Goal: Information Seeking & Learning: Learn about a topic

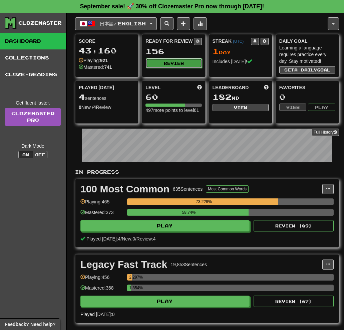
click at [181, 59] on button "Review" at bounding box center [174, 63] width 56 height 10
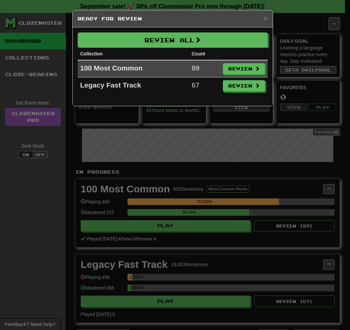
click at [84, 70] on td "100 Most Common" at bounding box center [133, 68] width 111 height 17
click at [238, 70] on button "Review" at bounding box center [244, 68] width 42 height 11
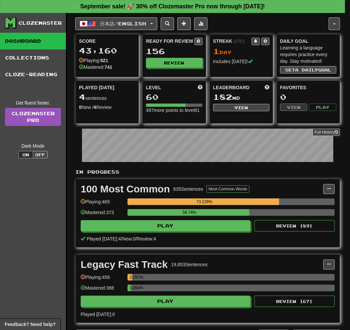
select select "**"
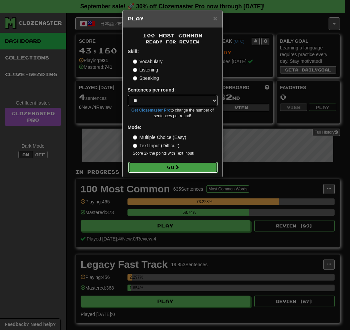
click at [183, 166] on button "Go" at bounding box center [173, 167] width 90 height 11
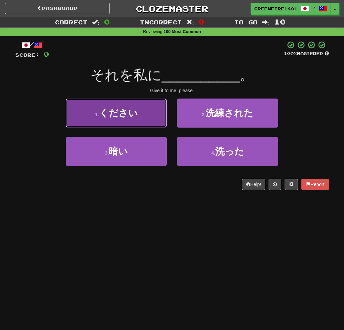
click at [119, 99] on button "1 . ください" at bounding box center [116, 113] width 101 height 29
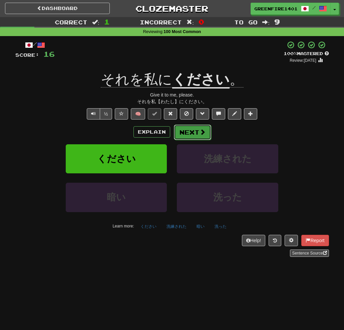
click at [179, 129] on button "Next" at bounding box center [192, 132] width 37 height 15
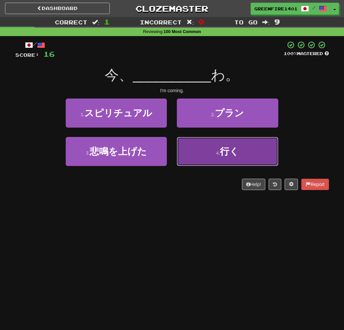
click at [183, 138] on button "4 . 行く" at bounding box center [227, 151] width 101 height 29
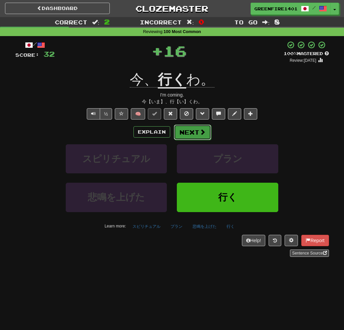
click at [188, 129] on button "Next" at bounding box center [192, 132] width 37 height 15
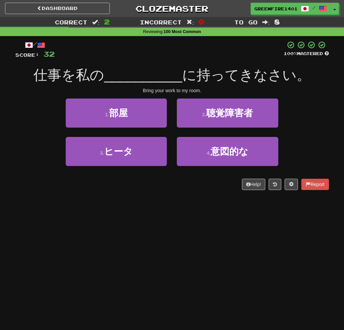
click at [145, 91] on div "Bring your work to my room." at bounding box center [172, 90] width 314 height 7
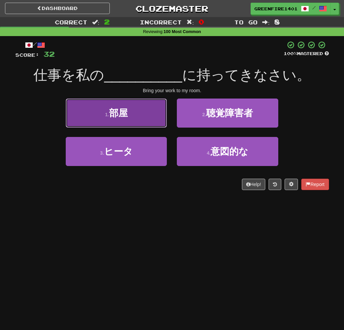
click at [140, 101] on button "1 . 部屋" at bounding box center [116, 113] width 101 height 29
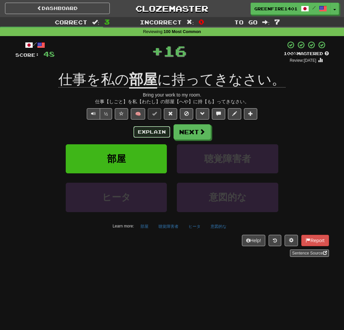
click at [138, 131] on button "Explain" at bounding box center [152, 131] width 37 height 11
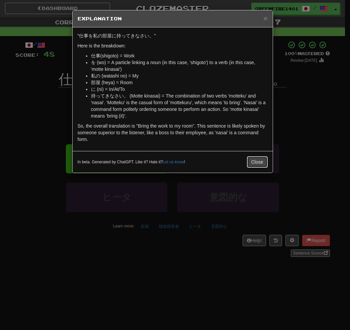
click at [252, 163] on button "Close" at bounding box center [257, 161] width 21 height 11
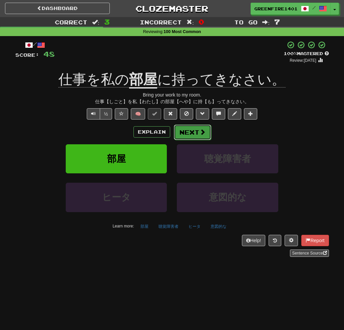
click at [208, 135] on button "Next" at bounding box center [192, 132] width 37 height 15
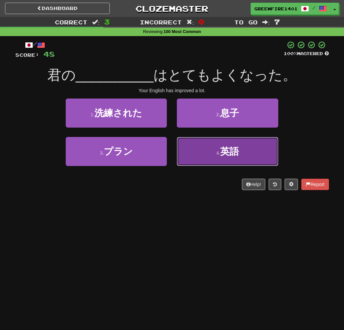
click at [213, 150] on button "4 . 英語" at bounding box center [227, 151] width 101 height 29
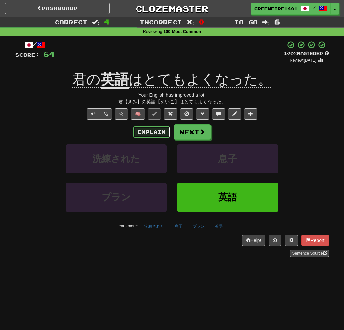
click at [146, 132] on button "Explain" at bounding box center [152, 131] width 37 height 11
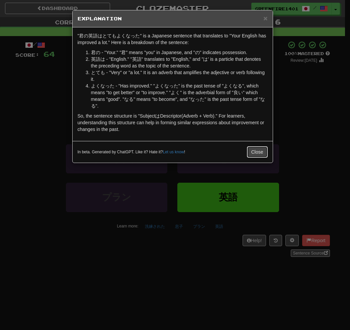
click at [261, 153] on button "Close" at bounding box center [257, 151] width 21 height 11
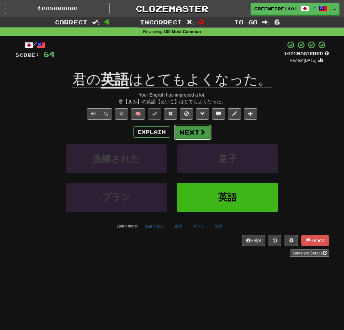
click at [182, 131] on button "Next" at bounding box center [192, 132] width 37 height 15
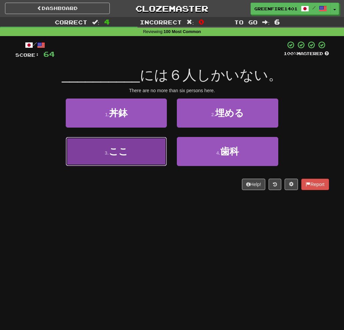
click at [153, 156] on button "3 . ここ" at bounding box center [116, 151] width 101 height 29
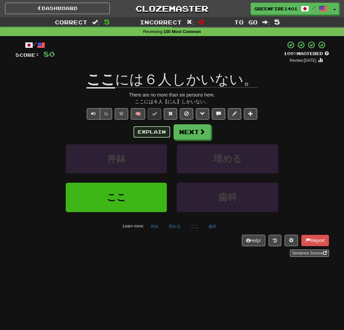
click at [145, 127] on button "Explain" at bounding box center [152, 131] width 37 height 11
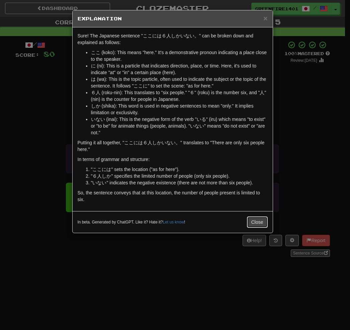
click at [254, 219] on button "Close" at bounding box center [257, 222] width 21 height 11
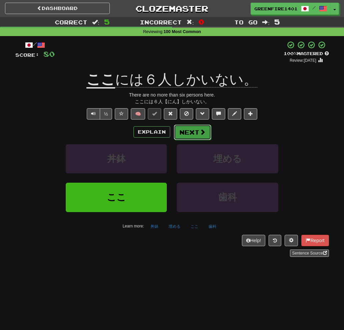
click at [202, 139] on button "Next" at bounding box center [192, 132] width 37 height 15
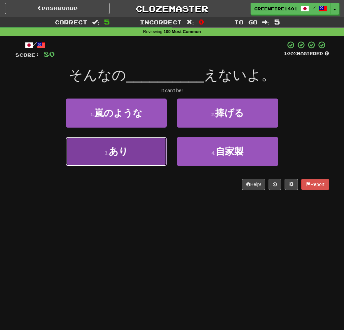
click at [155, 158] on button "3 . あり" at bounding box center [116, 151] width 101 height 29
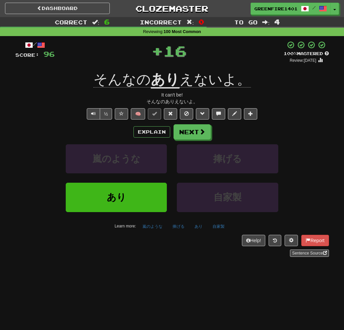
click at [155, 138] on div "Explain Next" at bounding box center [172, 131] width 314 height 15
click at [153, 132] on button "Explain" at bounding box center [152, 131] width 37 height 11
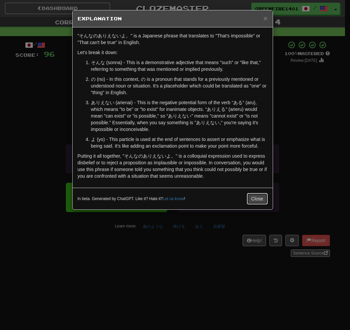
click at [257, 198] on button "Close" at bounding box center [257, 198] width 21 height 11
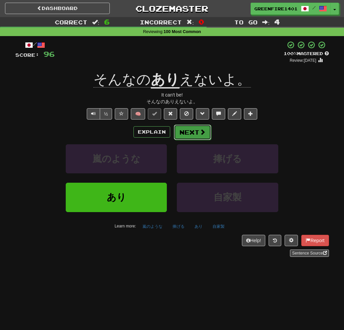
click at [202, 134] on span at bounding box center [203, 132] width 6 height 6
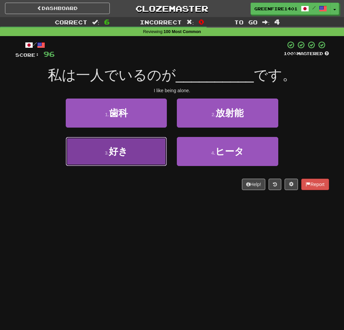
click at [143, 156] on button "3 . 好き" at bounding box center [116, 151] width 101 height 29
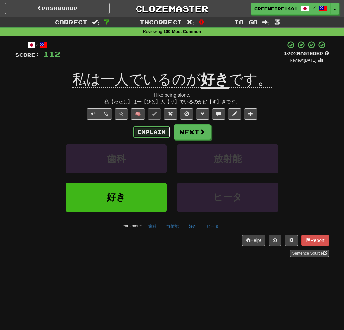
click at [145, 134] on button "Explain" at bounding box center [152, 131] width 37 height 11
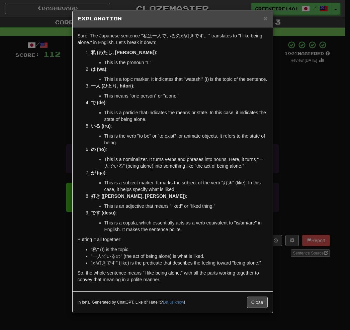
click at [291, 153] on div "× Explanation Sure! The Japanese sentence "私は一人でいるのが好きです。" translates to "I lik…" at bounding box center [175, 165] width 350 height 330
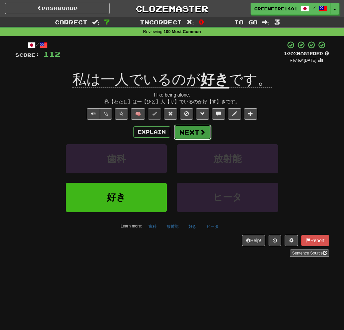
click at [194, 138] on button "Next" at bounding box center [192, 132] width 37 height 15
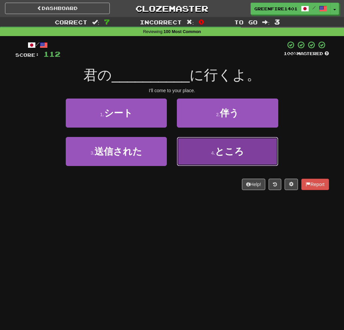
click at [194, 141] on button "4 . ところ" at bounding box center [227, 151] width 101 height 29
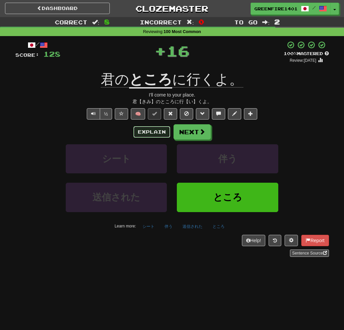
click at [158, 131] on button "Explain" at bounding box center [152, 131] width 37 height 11
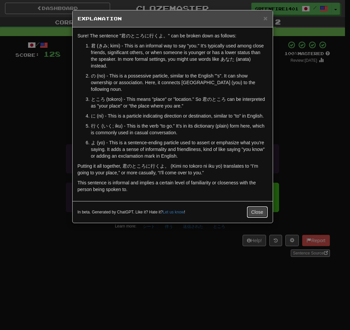
click at [256, 206] on button "Close" at bounding box center [257, 211] width 21 height 11
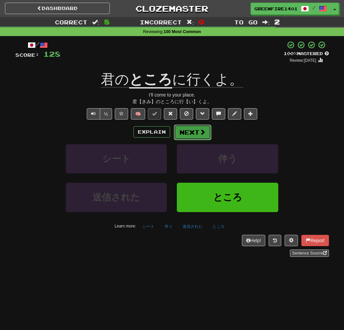
click at [192, 128] on button "Next" at bounding box center [192, 132] width 37 height 15
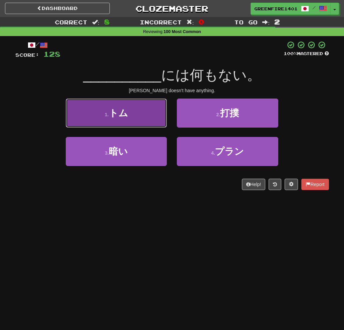
click at [142, 121] on button "1 . トム" at bounding box center [116, 113] width 101 height 29
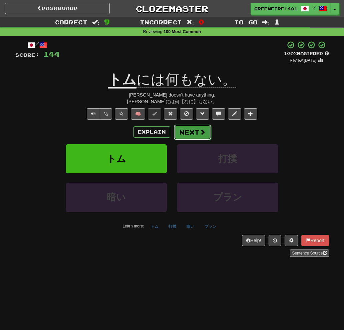
click at [190, 135] on button "Next" at bounding box center [192, 132] width 37 height 15
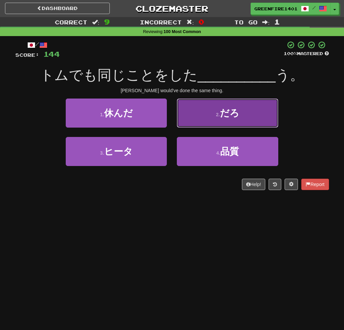
click at [198, 124] on button "2 . だろ" at bounding box center [227, 113] width 101 height 29
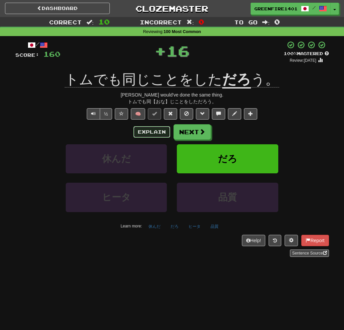
click at [150, 132] on button "Explain" at bounding box center [152, 131] width 37 height 11
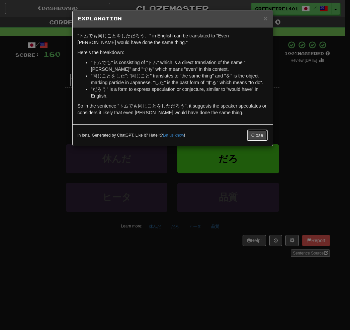
click at [251, 133] on button "Close" at bounding box center [257, 135] width 21 height 11
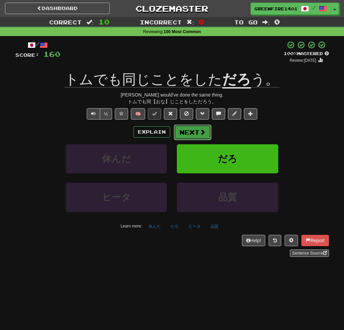
click at [206, 132] on button "Next" at bounding box center [192, 132] width 37 height 15
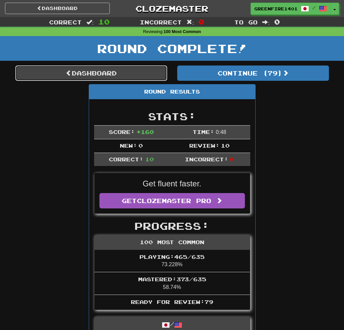
click at [119, 75] on link "Dashboard" at bounding box center [91, 72] width 152 height 15
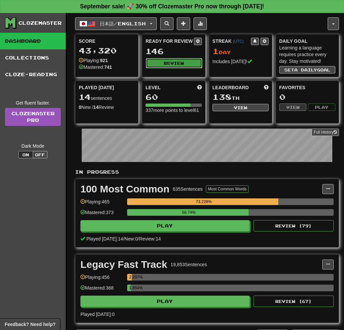
click at [184, 61] on button "Review" at bounding box center [174, 63] width 56 height 10
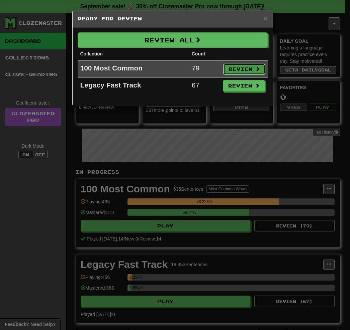
click at [232, 66] on button "Review" at bounding box center [244, 68] width 42 height 11
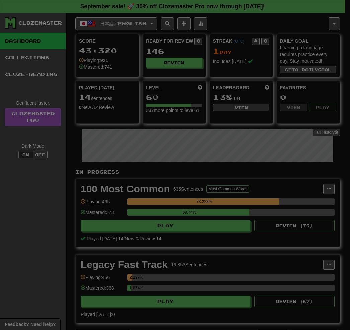
select select "**"
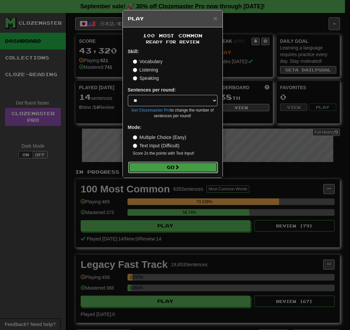
click at [193, 166] on button "Go" at bounding box center [173, 167] width 90 height 11
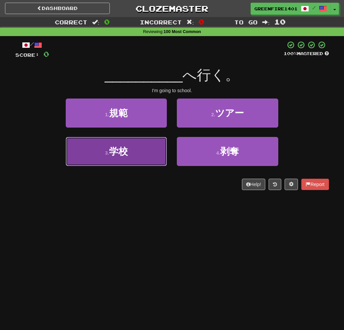
click at [158, 158] on button "3 . 学校" at bounding box center [116, 151] width 101 height 29
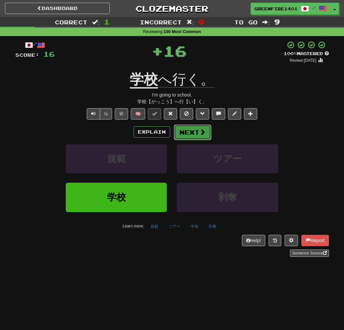
click at [185, 127] on button "Next" at bounding box center [192, 132] width 37 height 15
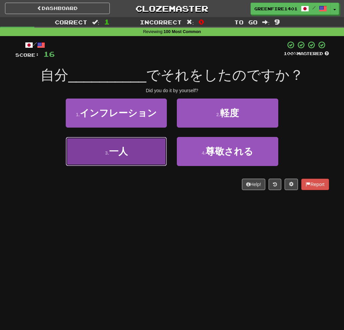
click at [144, 159] on button "3 . 一人" at bounding box center [116, 151] width 101 height 29
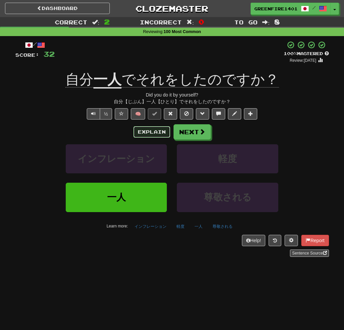
click at [144, 133] on button "Explain" at bounding box center [152, 131] width 37 height 11
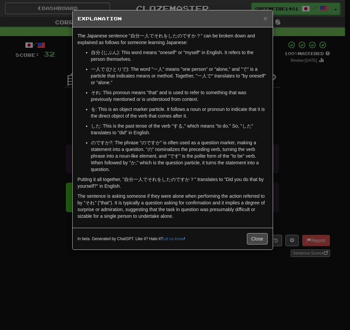
click at [93, 128] on p "した: This is the past tense of the verb "する," which means "to do." So, "した" tran…" at bounding box center [179, 129] width 176 height 13
drag, startPoint x: 93, startPoint y: 128, endPoint x: 144, endPoint y: 157, distance: 58.2
click at [144, 157] on p "のですか?: The phrase "のですか" is often used as a question marker, making a statement…" at bounding box center [179, 155] width 176 height 33
click at [158, 149] on p "のですか?: The phrase "のですか" is often used as a question marker, making a statement…" at bounding box center [179, 155] width 176 height 33
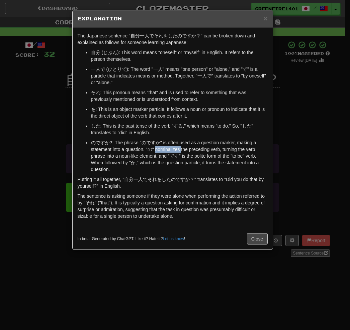
click at [158, 149] on p "のですか?: The phrase "のですか" is often used as a question marker, making a statement…" at bounding box center [179, 155] width 176 height 33
copy p "nominalizes"
click at [182, 156] on p "のですか?: The phrase "のですか" is often used as a question marker, making a statement…" at bounding box center [179, 155] width 176 height 33
click at [257, 236] on button "Close" at bounding box center [257, 238] width 21 height 11
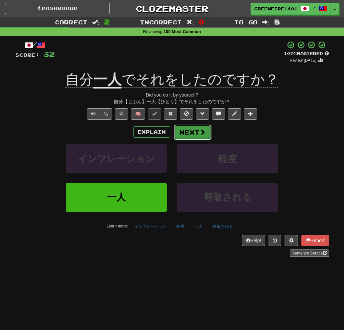
click at [201, 133] on span at bounding box center [203, 132] width 6 height 6
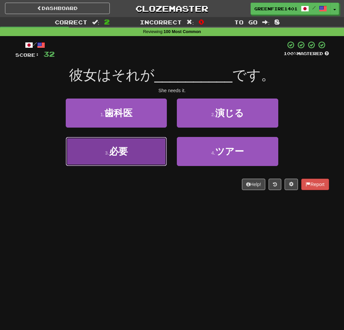
click at [130, 150] on button "3 . 必要" at bounding box center [116, 151] width 101 height 29
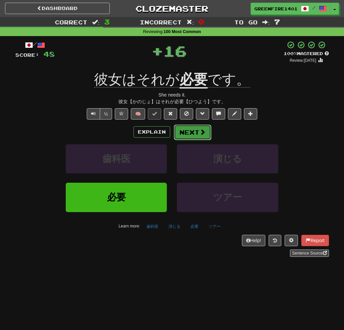
click at [190, 130] on button "Next" at bounding box center [192, 132] width 37 height 15
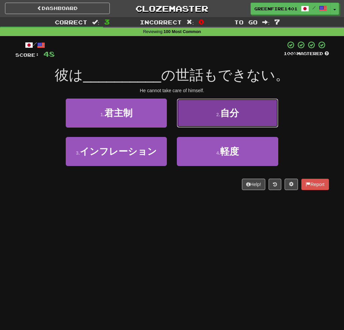
click at [196, 126] on button "2 . 自分" at bounding box center [227, 113] width 101 height 29
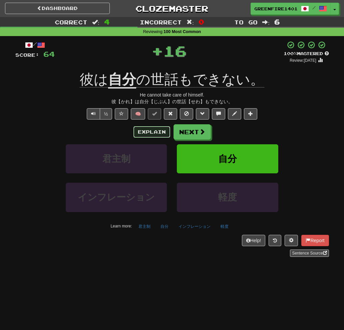
click at [147, 131] on button "Explain" at bounding box center [152, 131] width 37 height 11
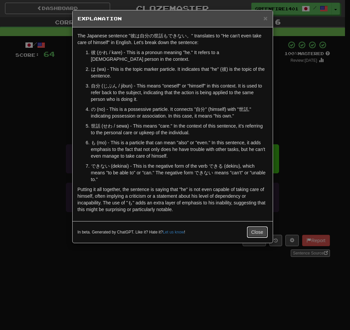
click at [258, 231] on button "Close" at bounding box center [257, 232] width 21 height 11
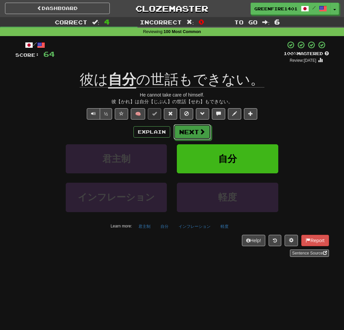
click at [195, 127] on button "Next" at bounding box center [192, 131] width 37 height 15
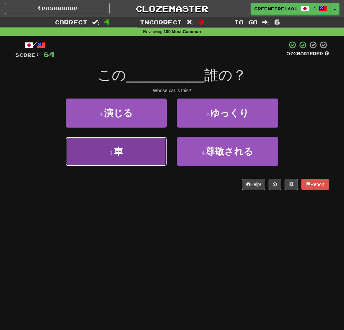
click at [135, 148] on button "3 . 車" at bounding box center [116, 151] width 101 height 29
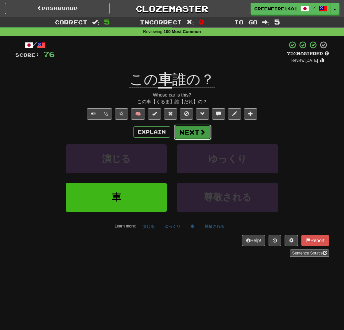
click at [178, 130] on button "Next" at bounding box center [192, 132] width 37 height 15
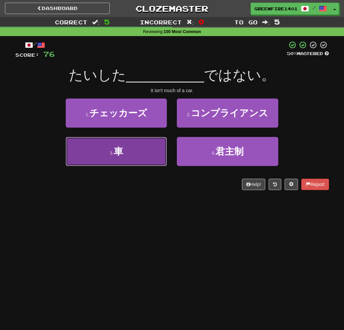
click at [114, 164] on button "3 . 車" at bounding box center [116, 151] width 101 height 29
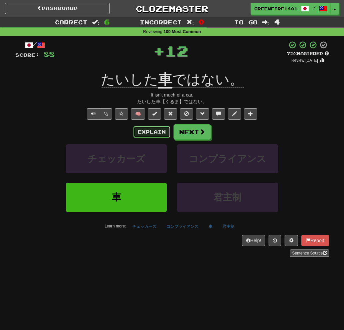
click at [149, 132] on button "Explain" at bounding box center [152, 131] width 37 height 11
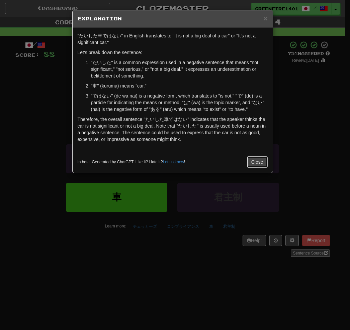
click at [259, 160] on button "Close" at bounding box center [257, 161] width 21 height 11
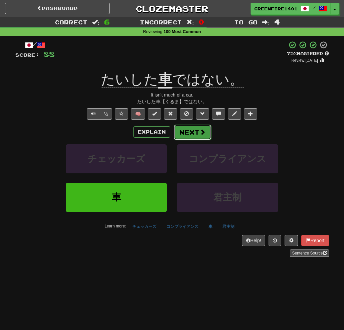
click at [196, 132] on button "Next" at bounding box center [192, 132] width 37 height 15
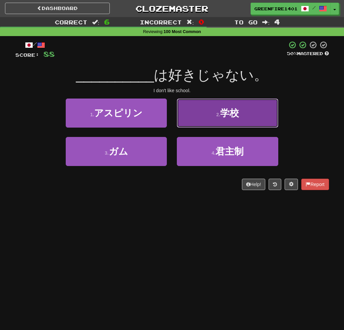
click at [184, 127] on button "2 . 学校" at bounding box center [227, 113] width 101 height 29
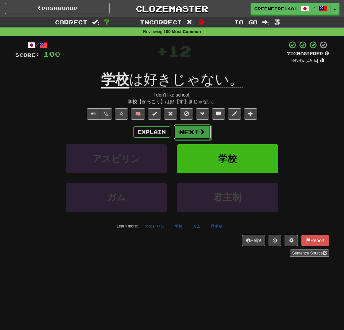
click at [184, 127] on button "Next" at bounding box center [192, 131] width 37 height 15
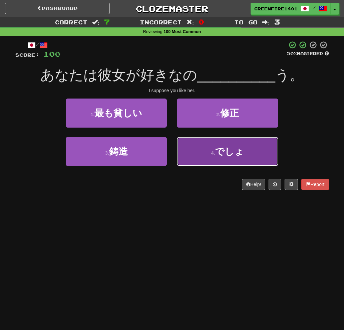
click at [230, 157] on button "4 . でしょ" at bounding box center [227, 151] width 101 height 29
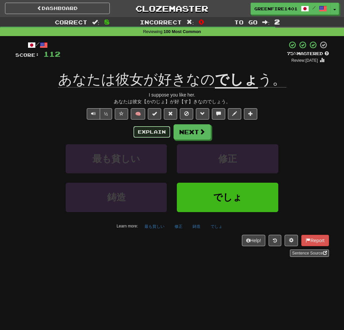
click at [146, 132] on button "Explain" at bounding box center [152, 131] width 37 height 11
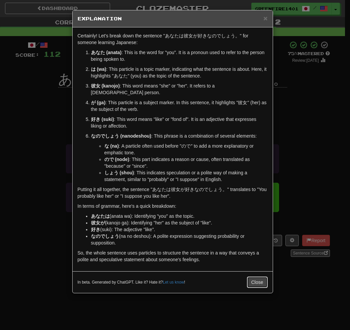
click at [255, 277] on button "Close" at bounding box center [257, 282] width 21 height 11
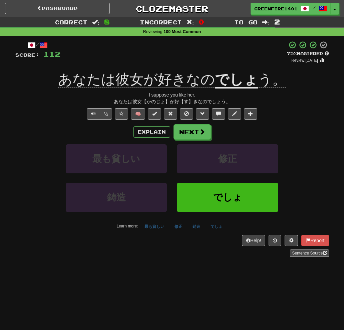
click at [190, 124] on div "Explain Next" at bounding box center [172, 131] width 314 height 15
click at [183, 140] on div "Explain Next 最も貧しい 修正 鋳造 でしょ Learn more: 最も貧しい 修正 鋳造 でしょ" at bounding box center [172, 177] width 314 height 107
click at [177, 137] on button "Next" at bounding box center [192, 132] width 37 height 15
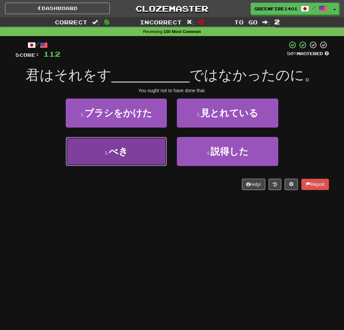
click at [119, 155] on span "べき" at bounding box center [118, 151] width 19 height 10
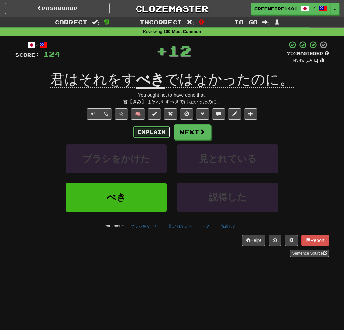
click at [148, 130] on button "Explain" at bounding box center [152, 131] width 37 height 11
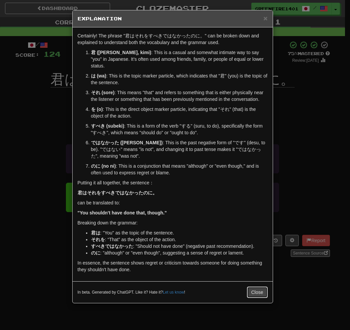
click at [258, 287] on button "Close" at bounding box center [257, 292] width 21 height 11
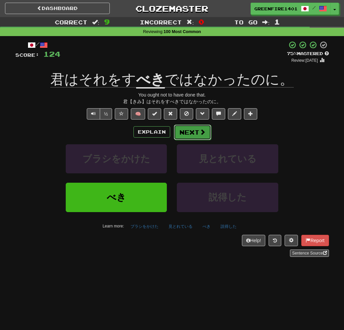
click at [191, 136] on button "Next" at bounding box center [192, 132] width 37 height 15
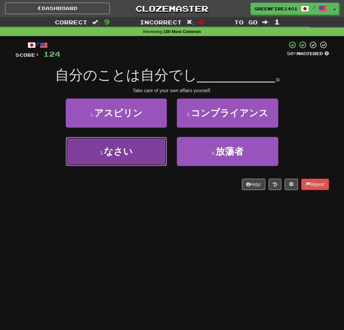
click at [155, 155] on button "3 . なさい" at bounding box center [116, 151] width 101 height 29
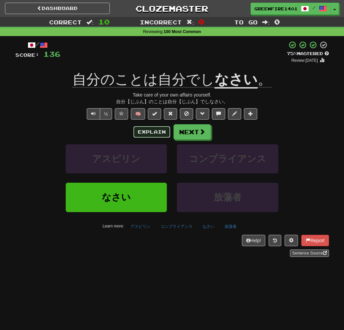
click at [154, 137] on button "Explain" at bounding box center [152, 131] width 37 height 11
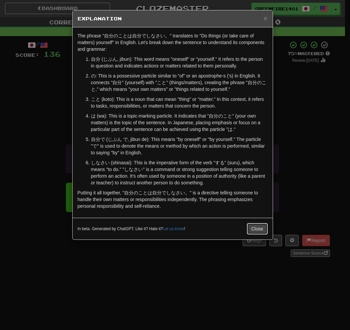
click at [256, 226] on button "Close" at bounding box center [257, 228] width 21 height 11
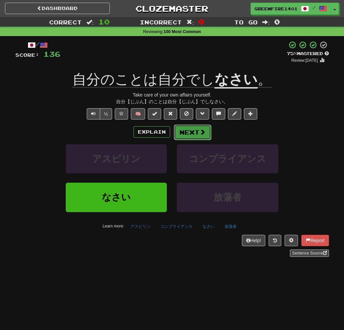
click at [193, 135] on button "Next" at bounding box center [192, 132] width 37 height 15
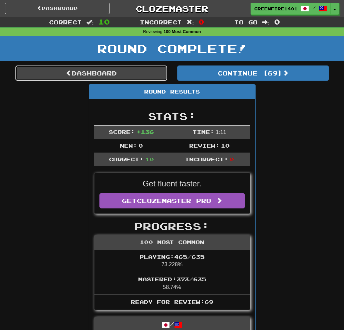
click at [140, 77] on link "Dashboard" at bounding box center [91, 72] width 152 height 15
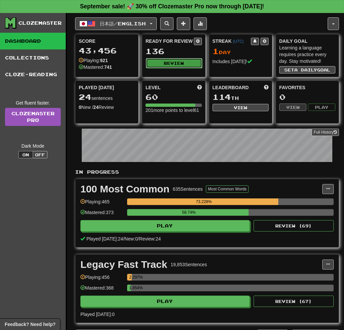
click at [170, 61] on button "Review" at bounding box center [174, 63] width 56 height 10
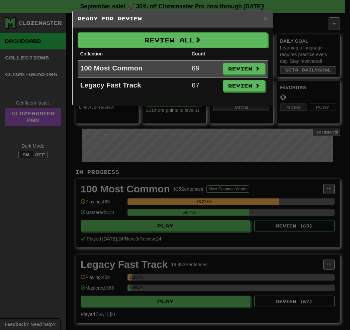
drag, startPoint x: 230, startPoint y: 150, endPoint x: 226, endPoint y: 150, distance: 4.4
click at [227, 150] on div "× Ready for Review Review All Collection Count 100 Most Common 69 Review Legacy…" at bounding box center [175, 165] width 350 height 330
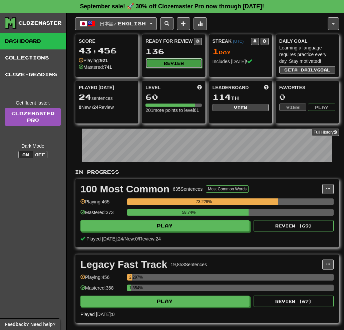
click at [177, 64] on button "Review" at bounding box center [174, 63] width 56 height 10
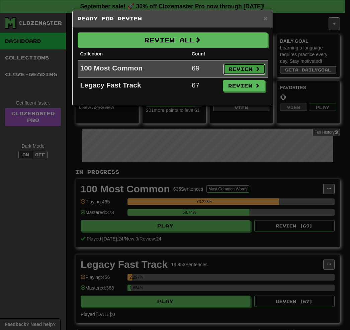
click at [254, 72] on button "Review" at bounding box center [244, 68] width 42 height 11
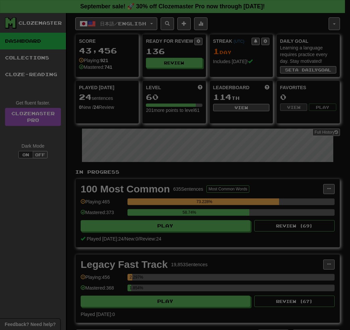
select select "**"
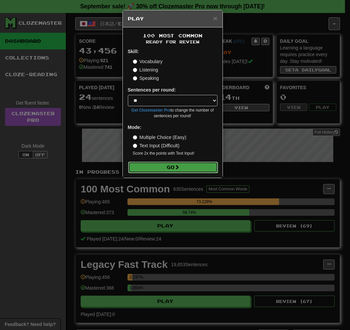
click at [186, 167] on button "Go" at bounding box center [173, 167] width 90 height 11
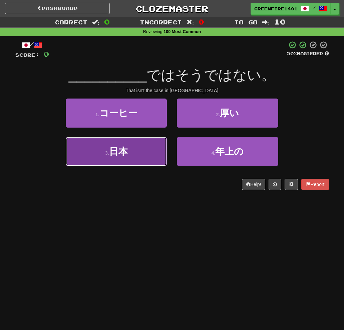
click at [141, 151] on button "3 . 日本" at bounding box center [116, 151] width 101 height 29
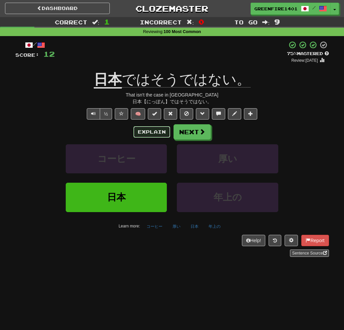
click at [145, 136] on button "Explain" at bounding box center [152, 131] width 37 height 11
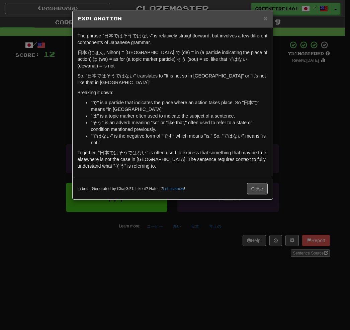
click at [263, 190] on div "In beta. Generated by ChatGPT. Like it? Hate it? Let us know ! Close" at bounding box center [173, 189] width 200 height 22
click at [251, 186] on button "Close" at bounding box center [257, 188] width 21 height 11
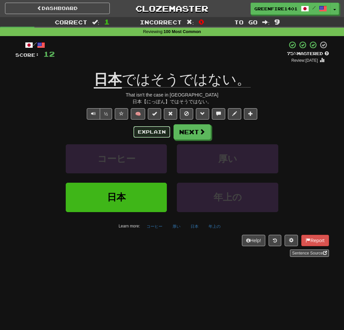
click at [146, 136] on button "Explain" at bounding box center [152, 131] width 37 height 11
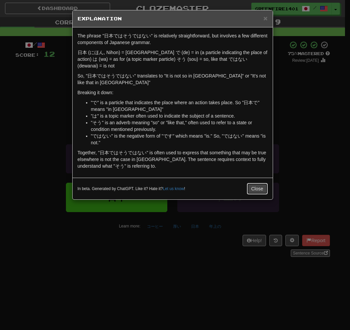
click at [256, 183] on button "Close" at bounding box center [257, 188] width 21 height 11
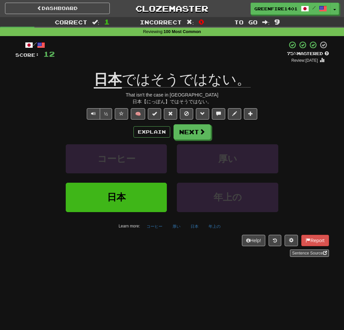
click at [284, 84] on div "日本 ではそうではない。" at bounding box center [172, 80] width 314 height 18
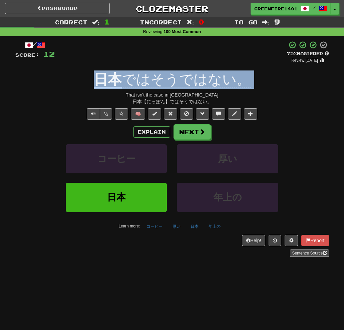
click at [284, 84] on div "日本 ではそうではない。" at bounding box center [172, 80] width 314 height 18
click at [149, 132] on button "Explain" at bounding box center [152, 131] width 37 height 11
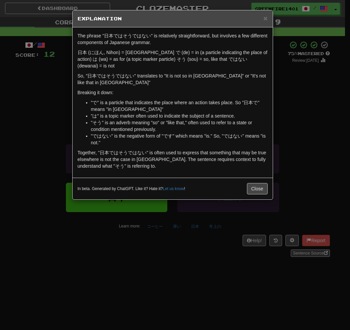
click at [280, 135] on div "× Explanation The phrase "日本ではそうではない" is relatively straightforward, but involv…" at bounding box center [175, 165] width 350 height 330
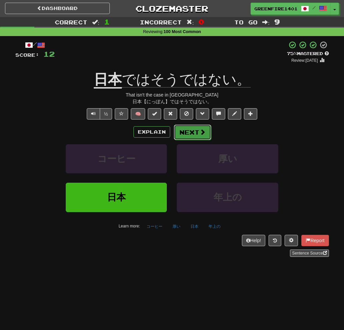
drag, startPoint x: 188, startPoint y: 134, endPoint x: 175, endPoint y: 131, distance: 13.4
click at [175, 131] on button "Next" at bounding box center [192, 132] width 37 height 15
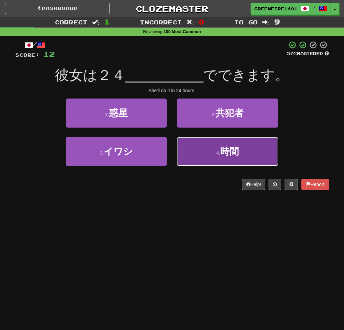
click at [193, 147] on button "4 . 時間" at bounding box center [227, 151] width 101 height 29
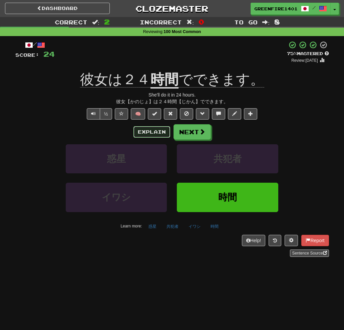
click at [147, 129] on button "Explain" at bounding box center [152, 131] width 37 height 11
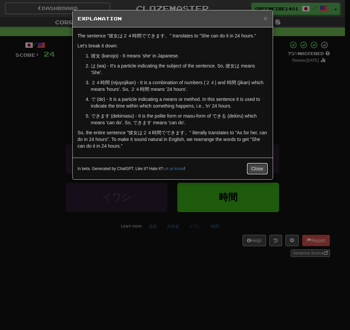
click at [251, 167] on button "Close" at bounding box center [257, 168] width 21 height 11
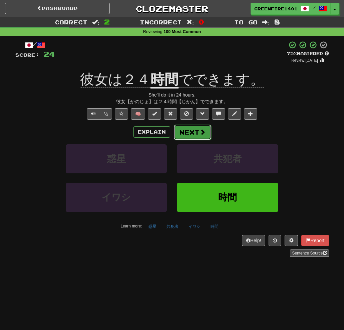
click at [192, 137] on button "Next" at bounding box center [192, 132] width 37 height 15
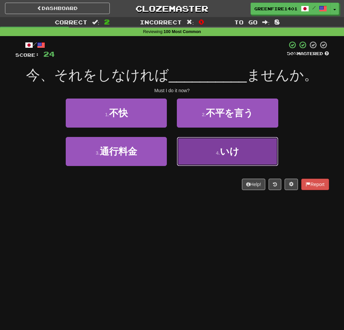
click at [192, 142] on button "4 . いけ" at bounding box center [227, 151] width 101 height 29
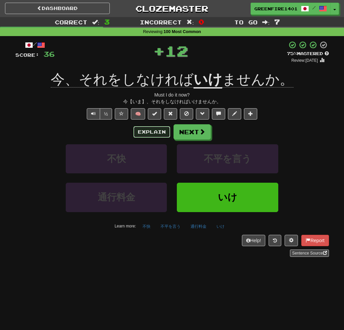
click at [146, 130] on button "Explain" at bounding box center [152, 131] width 37 height 11
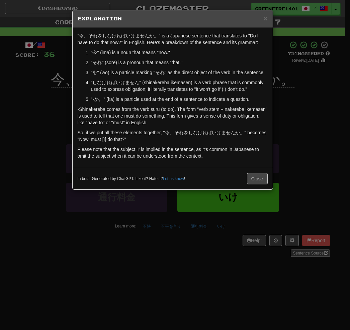
click at [251, 111] on p "-Shinakereba comes from the verb suru (to do). The form "verb stem + nakereba i…" at bounding box center [173, 116] width 190 height 20
click at [222, 152] on p "Please note that the subject 'I' is implied in the sentence, as it's common in …" at bounding box center [173, 152] width 190 height 13
click at [257, 176] on button "Close" at bounding box center [257, 178] width 21 height 11
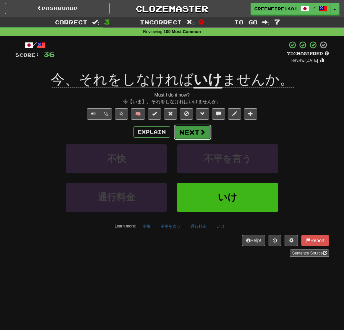
click at [179, 134] on button "Next" at bounding box center [192, 132] width 37 height 15
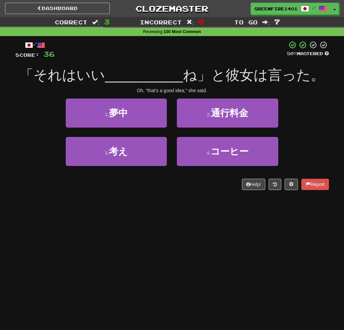
click at [119, 183] on div "Help! Report" at bounding box center [172, 184] width 314 height 11
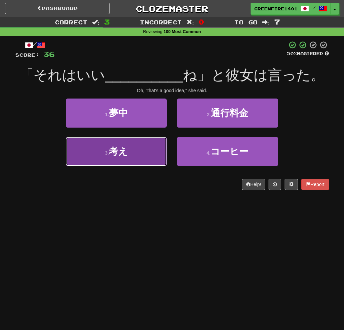
click at [120, 162] on button "3 . 考え" at bounding box center [116, 151] width 101 height 29
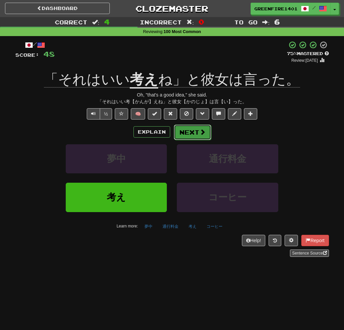
click at [187, 132] on button "Next" at bounding box center [192, 132] width 37 height 15
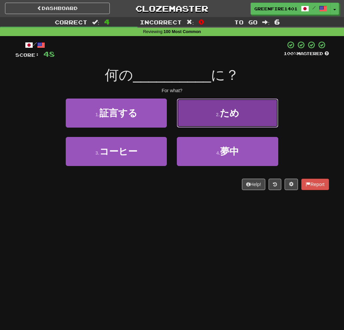
click at [216, 121] on button "2 . ため" at bounding box center [227, 113] width 101 height 29
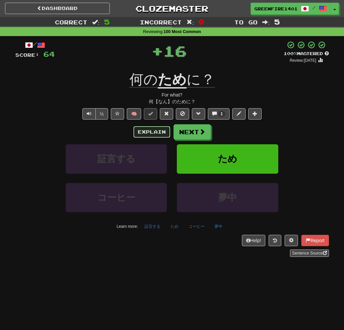
click at [162, 128] on button "Explain" at bounding box center [152, 131] width 37 height 11
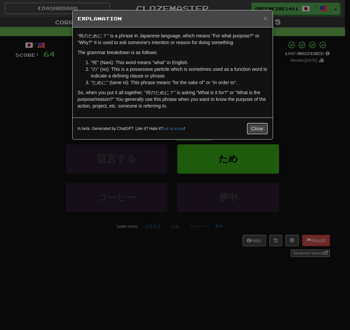
drag, startPoint x: 260, startPoint y: 126, endPoint x: 255, endPoint y: 127, distance: 5.2
click at [260, 126] on button "Close" at bounding box center [257, 128] width 21 height 11
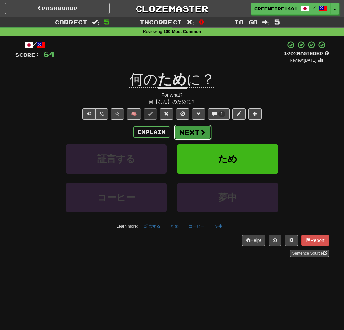
click at [196, 133] on button "Next" at bounding box center [192, 132] width 37 height 15
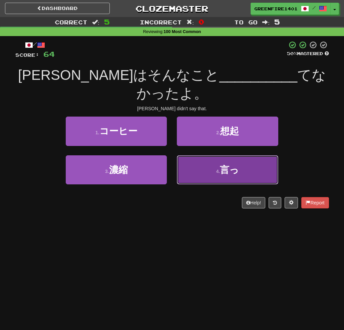
click at [195, 155] on button "4 . 言っ" at bounding box center [227, 169] width 101 height 29
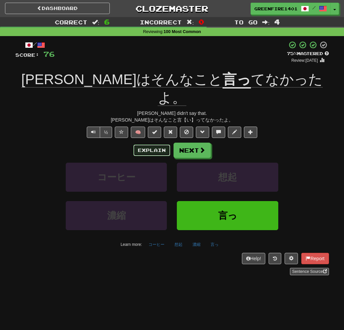
click at [138, 145] on button "Explain" at bounding box center [152, 150] width 37 height 11
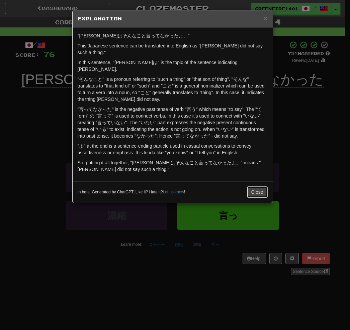
click at [250, 186] on button "Close" at bounding box center [257, 191] width 21 height 11
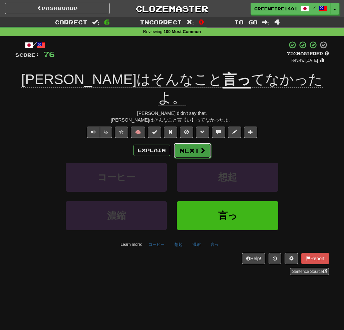
click at [200, 147] on span at bounding box center [203, 150] width 6 height 6
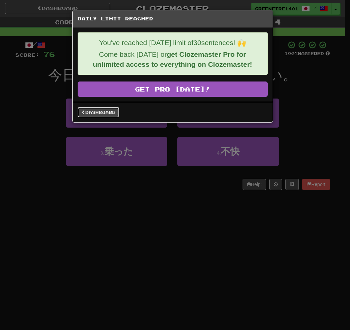
click at [114, 117] on link "Dashboard" at bounding box center [98, 112] width 41 height 10
